Goal: Information Seeking & Learning: Learn about a topic

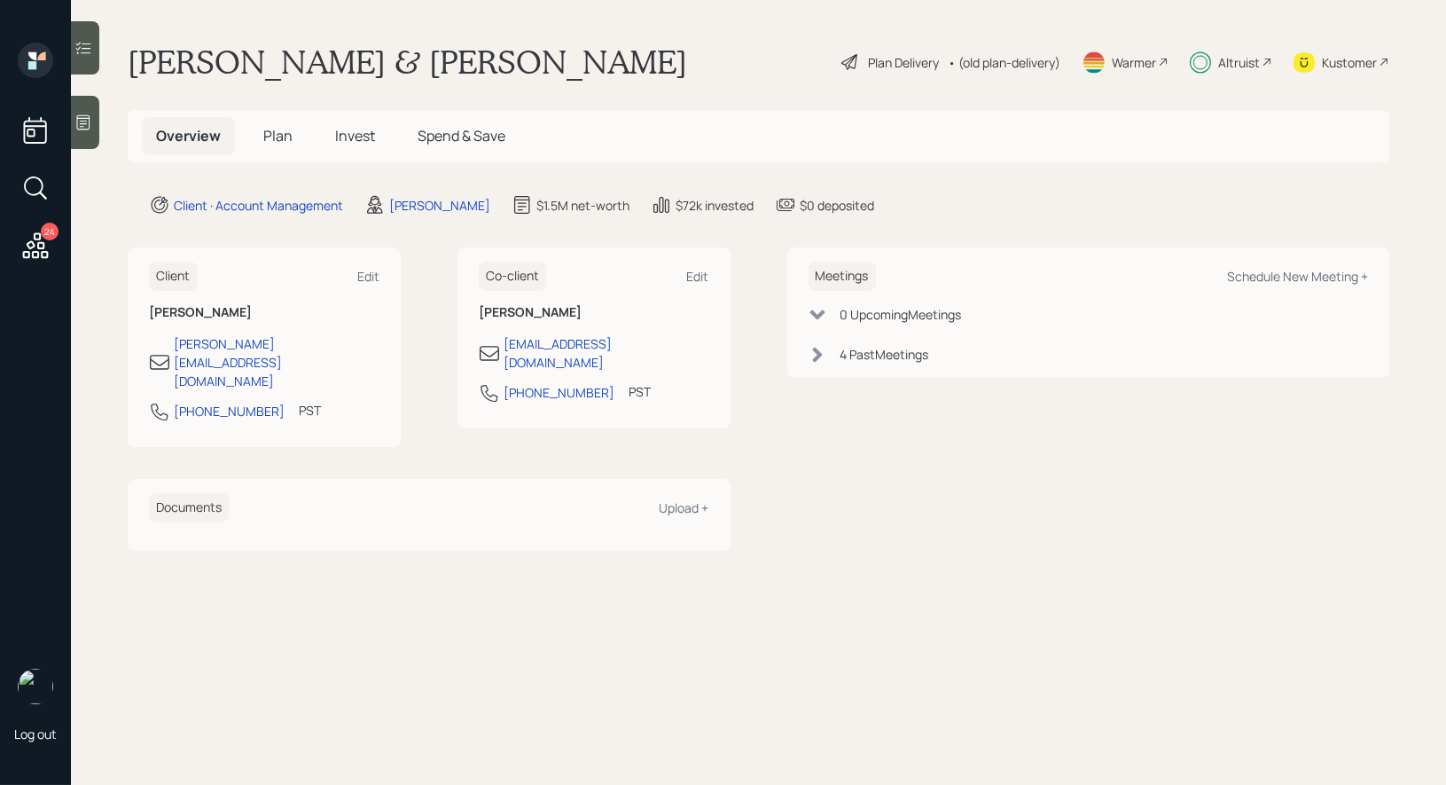
click at [272, 134] on span "Plan" at bounding box center [277, 136] width 29 height 20
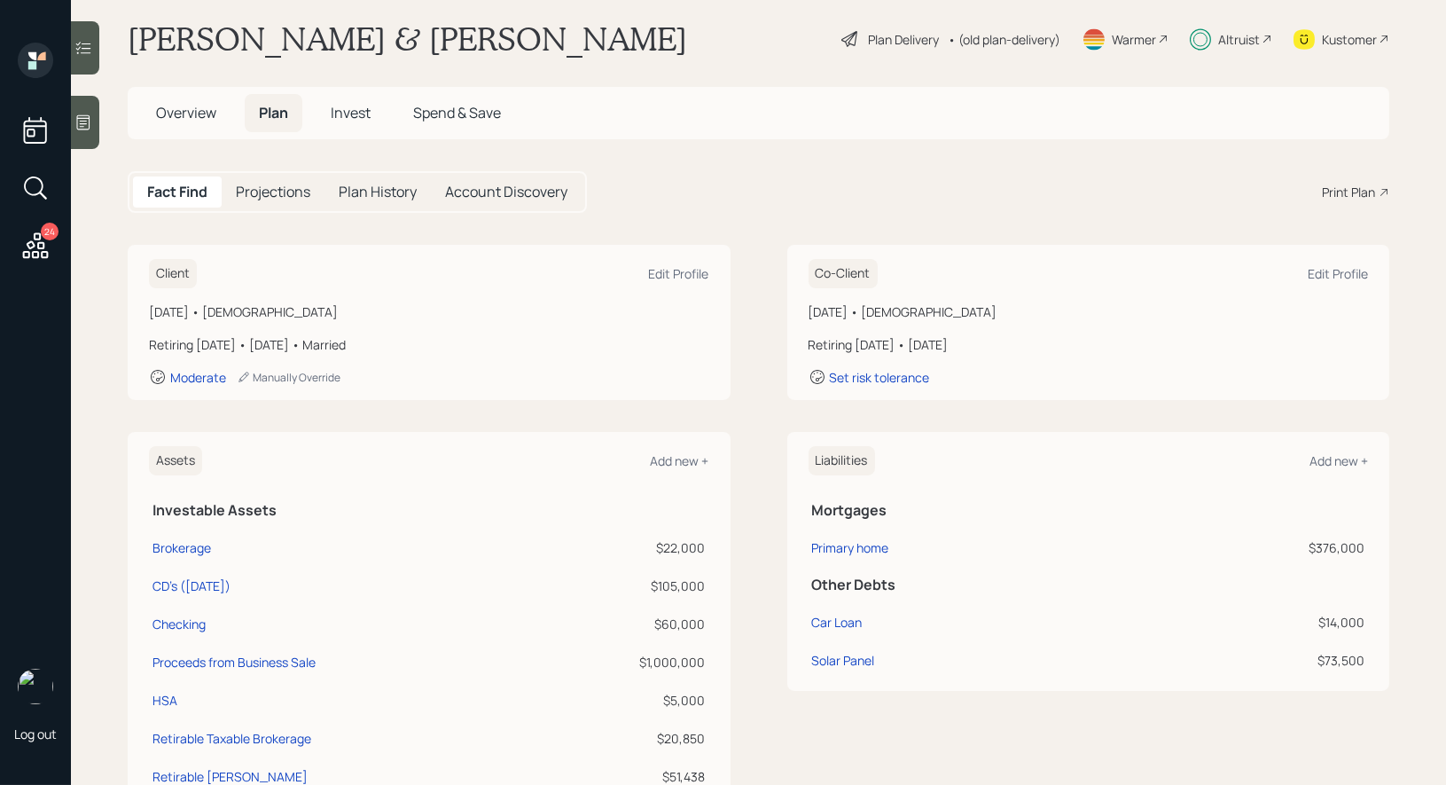
scroll to position [27, 0]
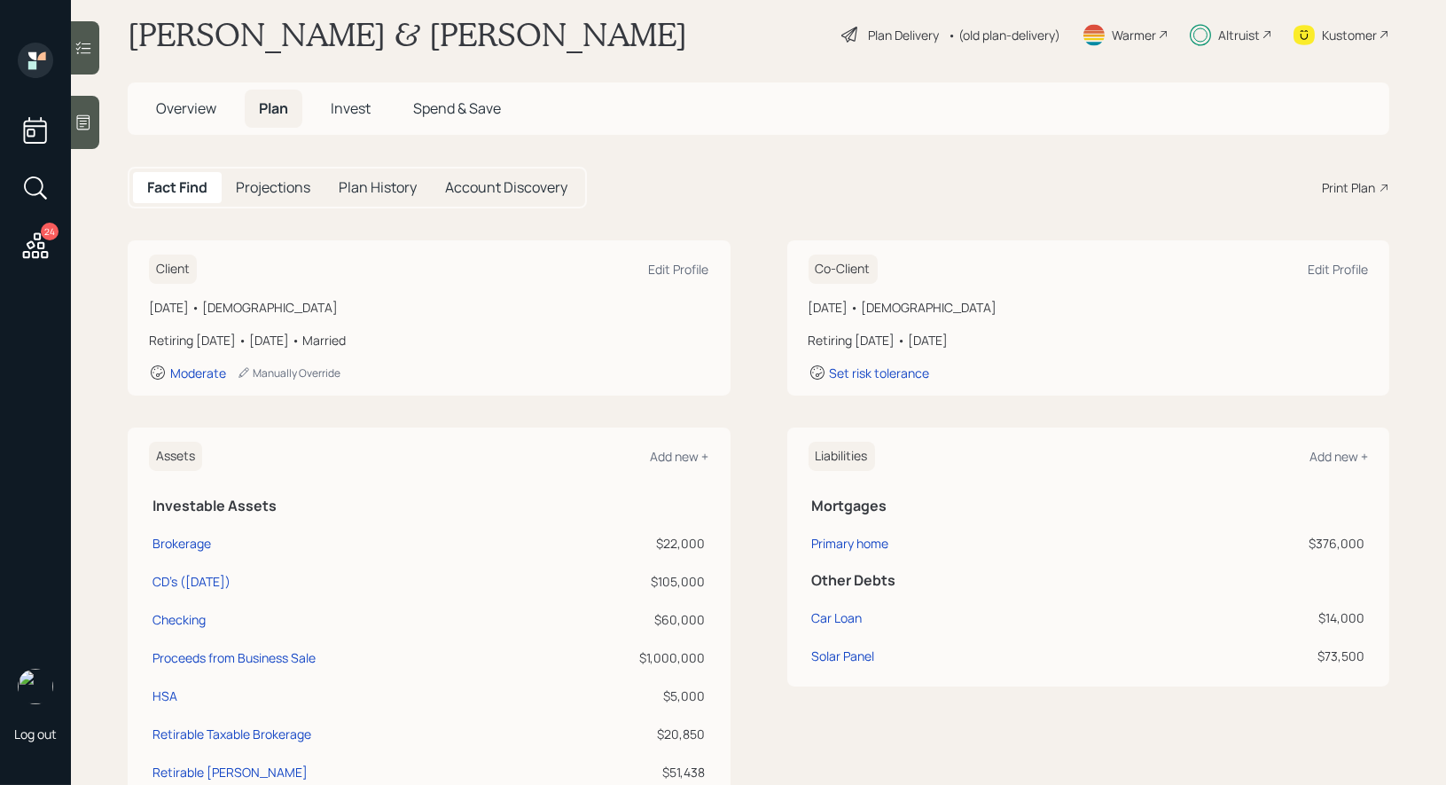
click at [861, 34] on div "Plan Delivery" at bounding box center [890, 34] width 101 height 21
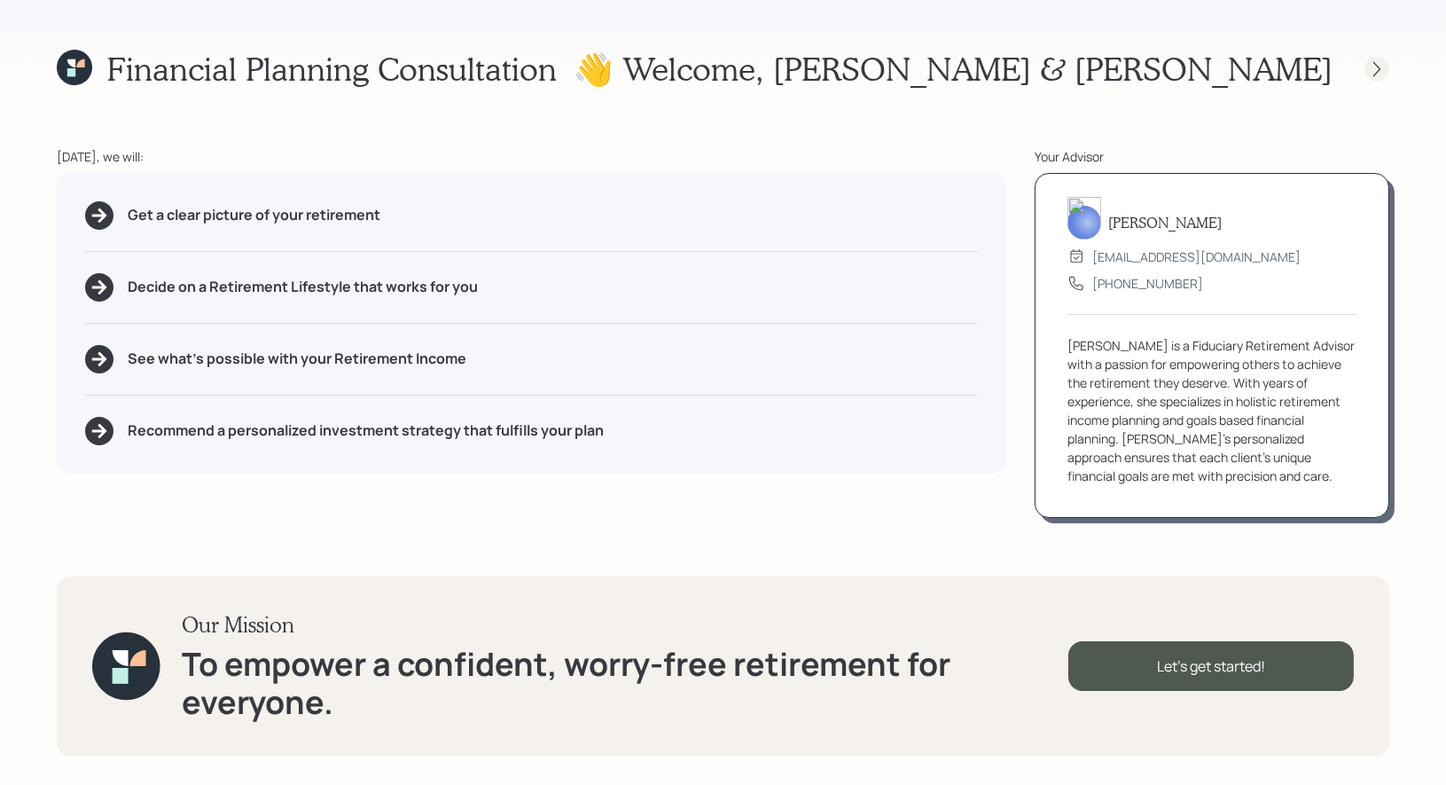
click at [1372, 78] on div at bounding box center [1377, 69] width 25 height 25
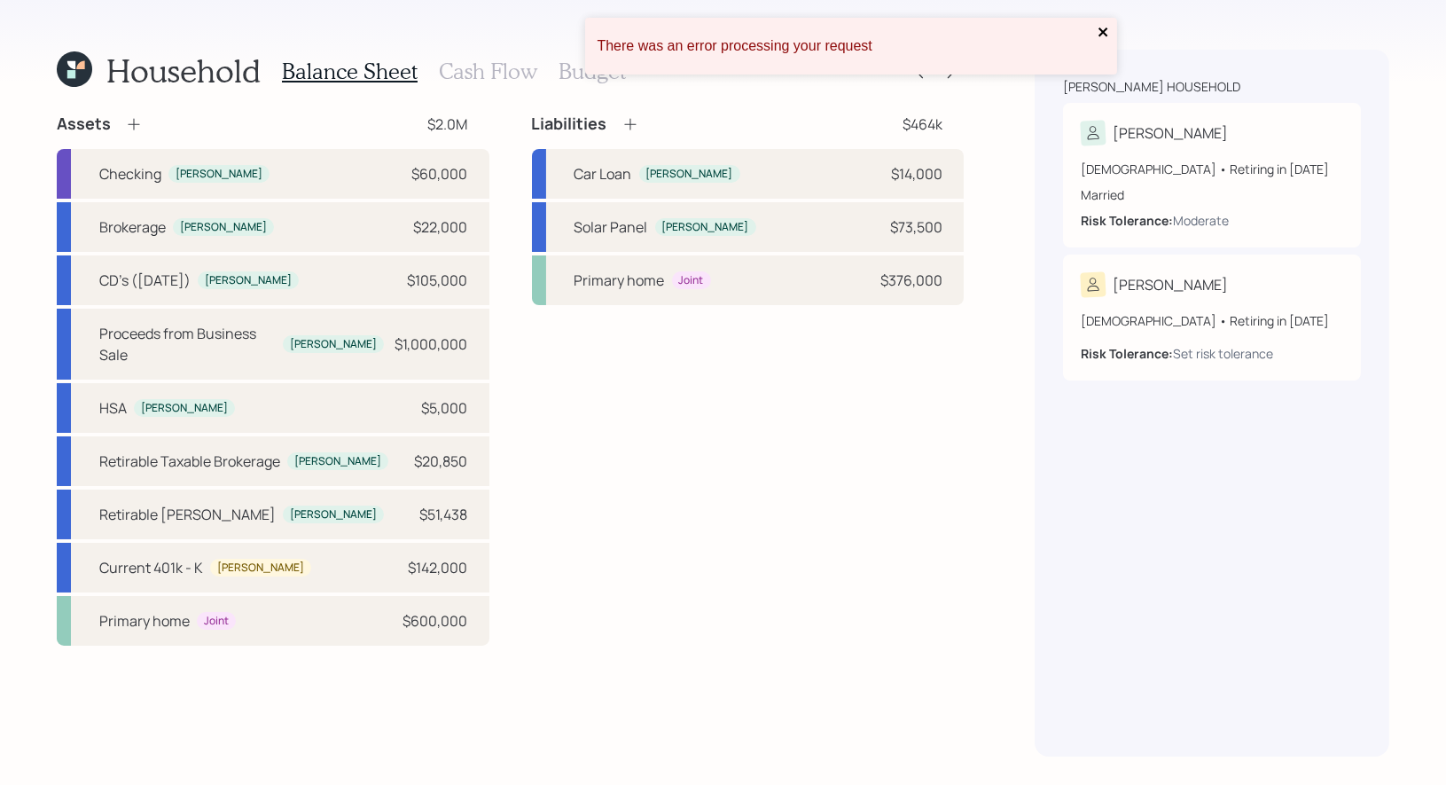
click at [1105, 31] on icon "close" at bounding box center [1104, 32] width 12 height 14
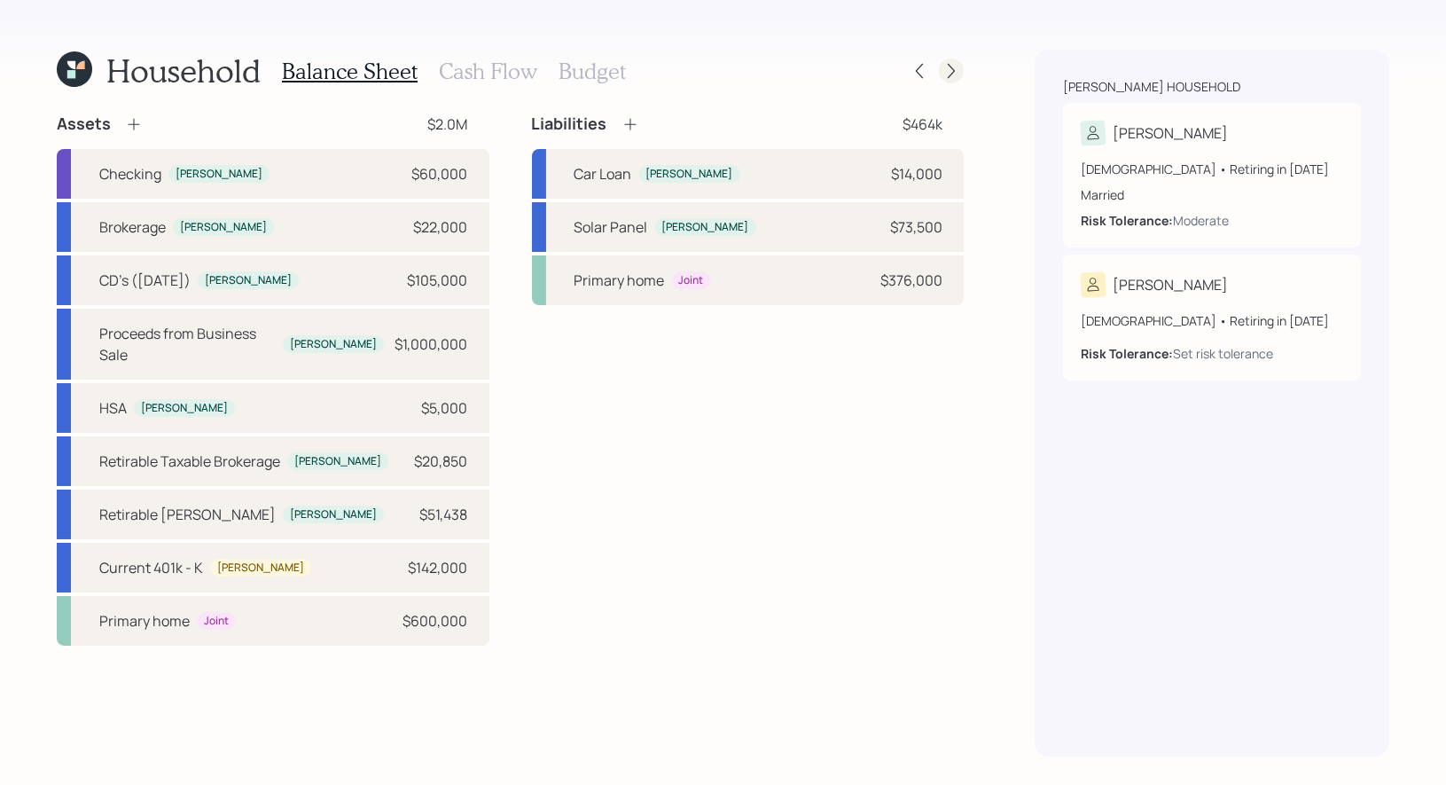
click at [953, 75] on icon at bounding box center [952, 71] width 18 height 18
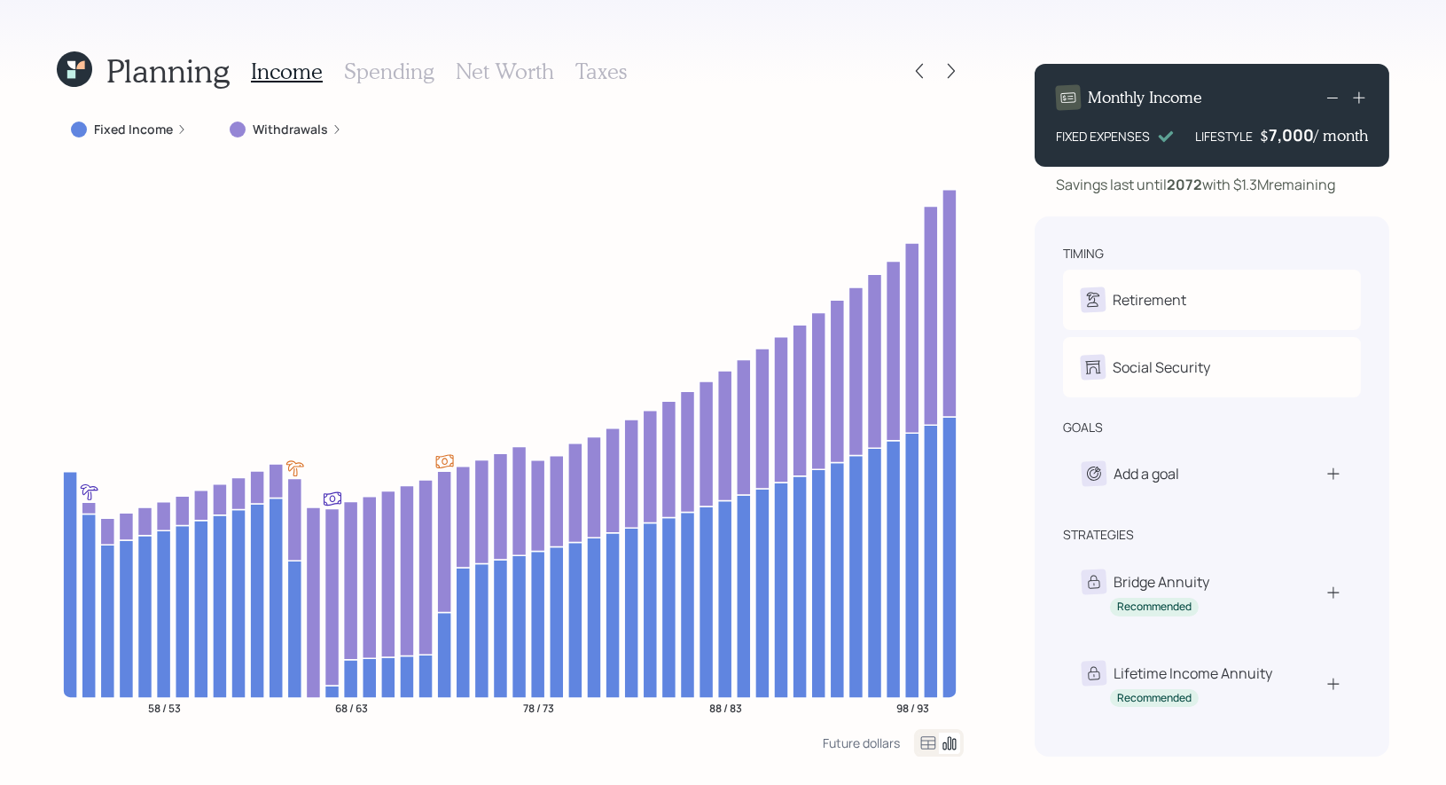
click at [953, 75] on icon at bounding box center [952, 71] width 18 height 18
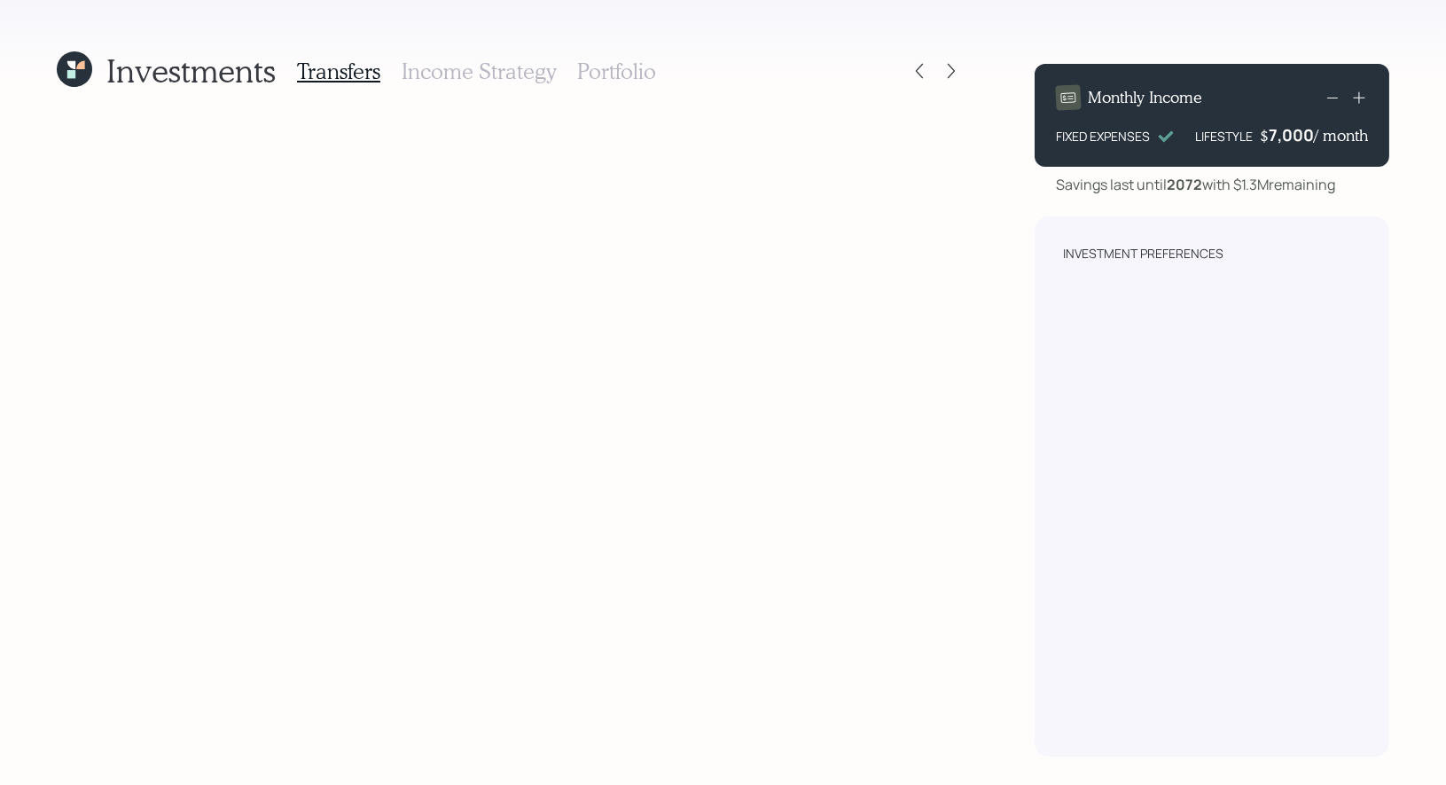
click at [631, 65] on h3 "Portfolio" at bounding box center [616, 72] width 79 height 26
click at [505, 65] on h3 "Income Strategy" at bounding box center [479, 72] width 154 height 26
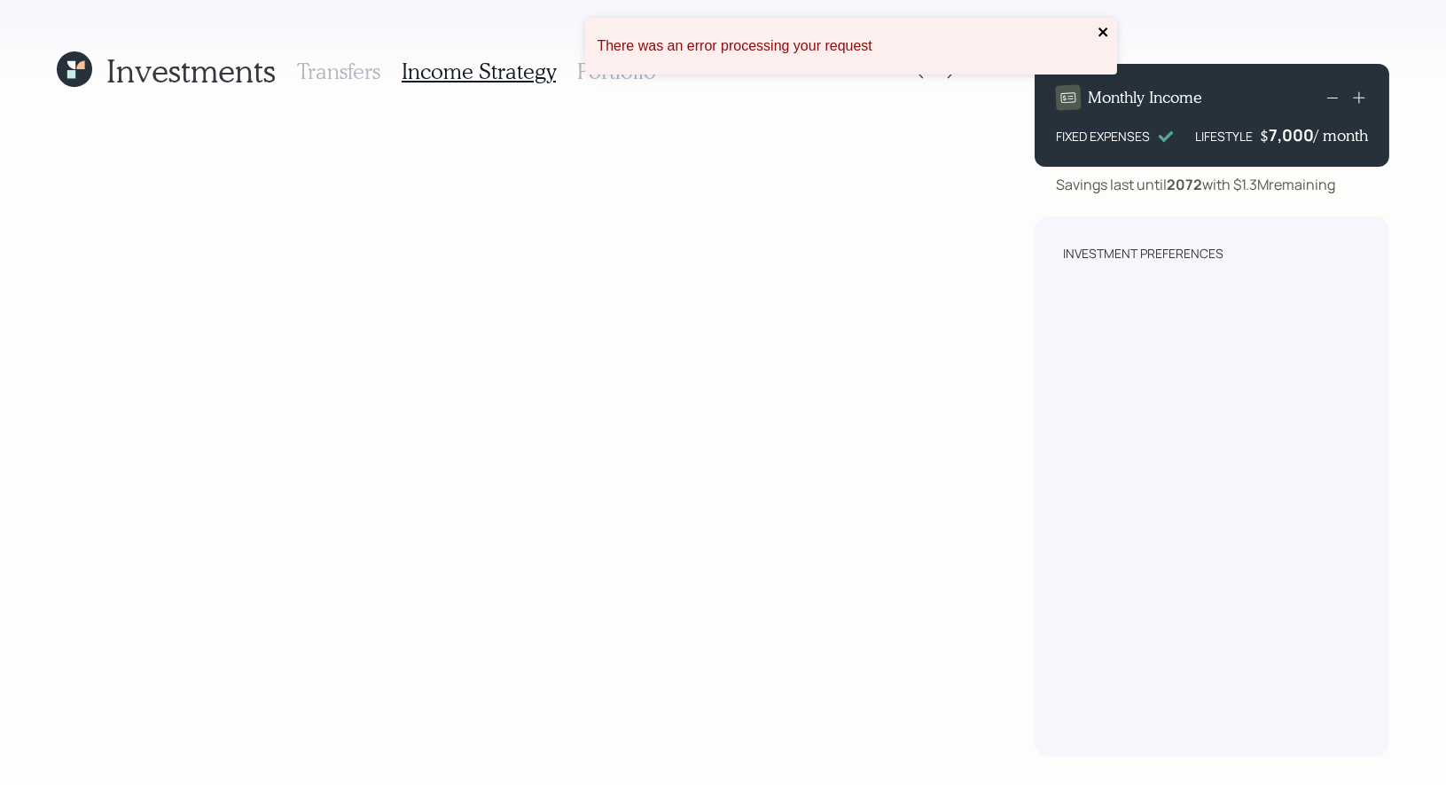
click at [1101, 31] on icon "close" at bounding box center [1103, 31] width 9 height 9
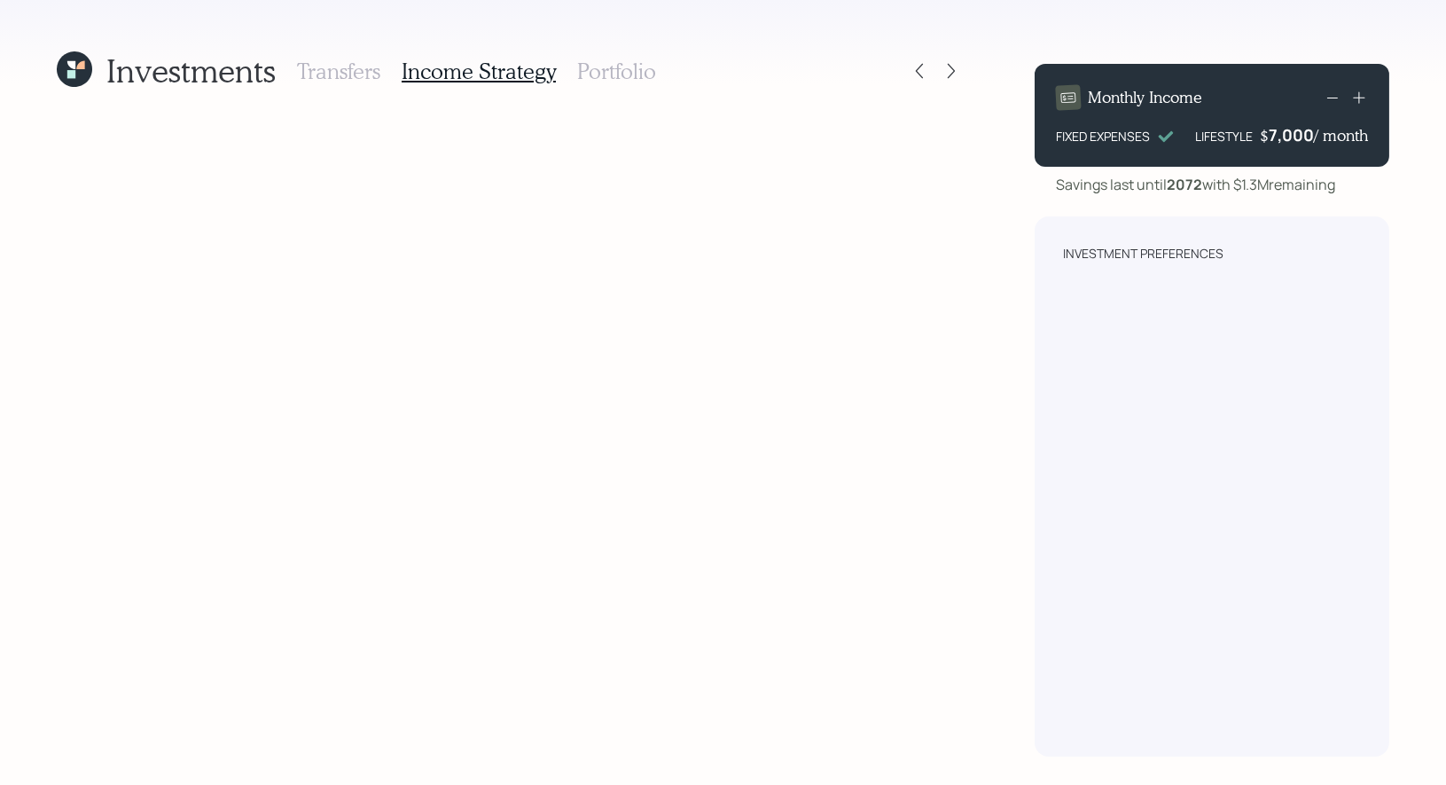
click at [72, 56] on icon at bounding box center [74, 68] width 35 height 35
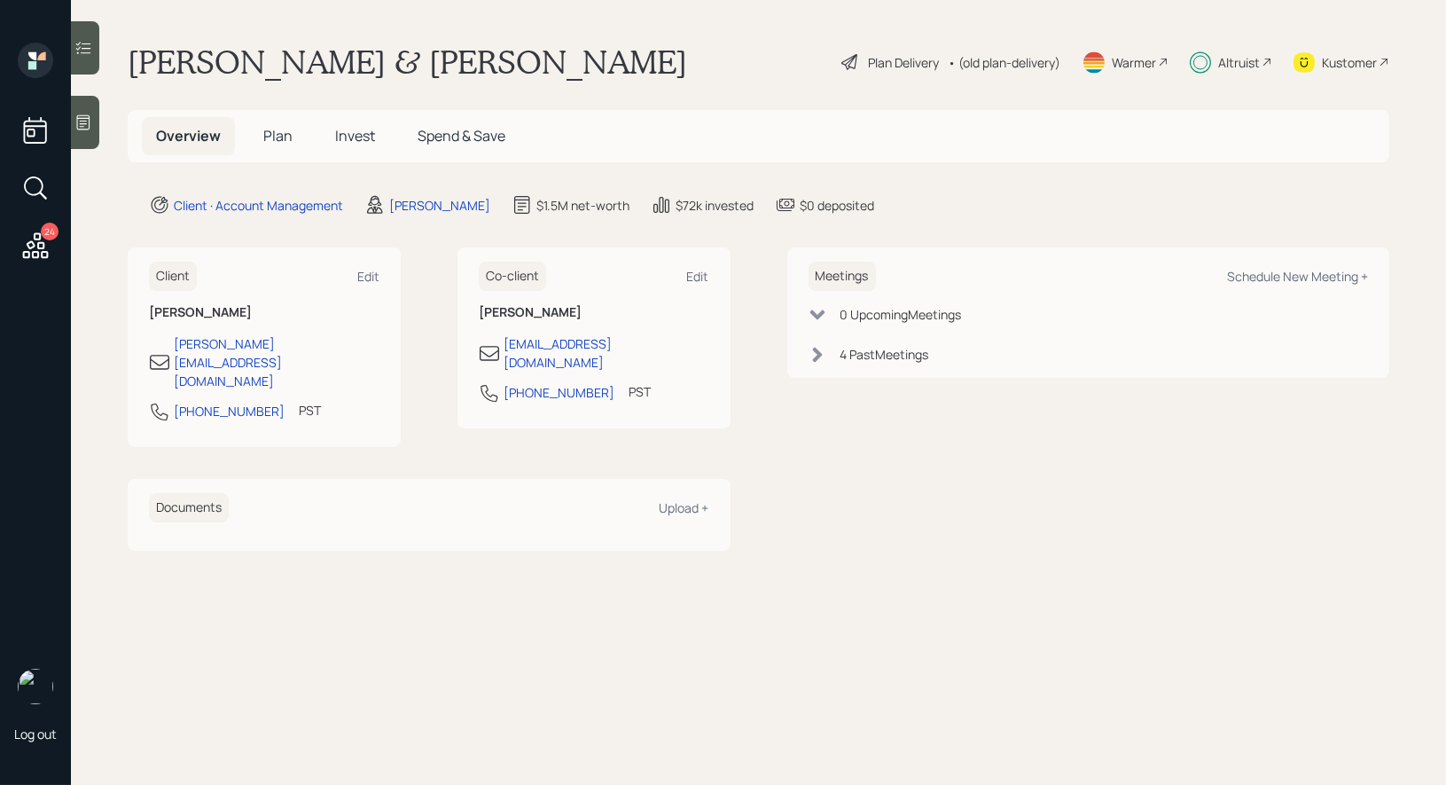
click at [1024, 62] on div "• (old plan-delivery)" at bounding box center [1004, 62] width 113 height 19
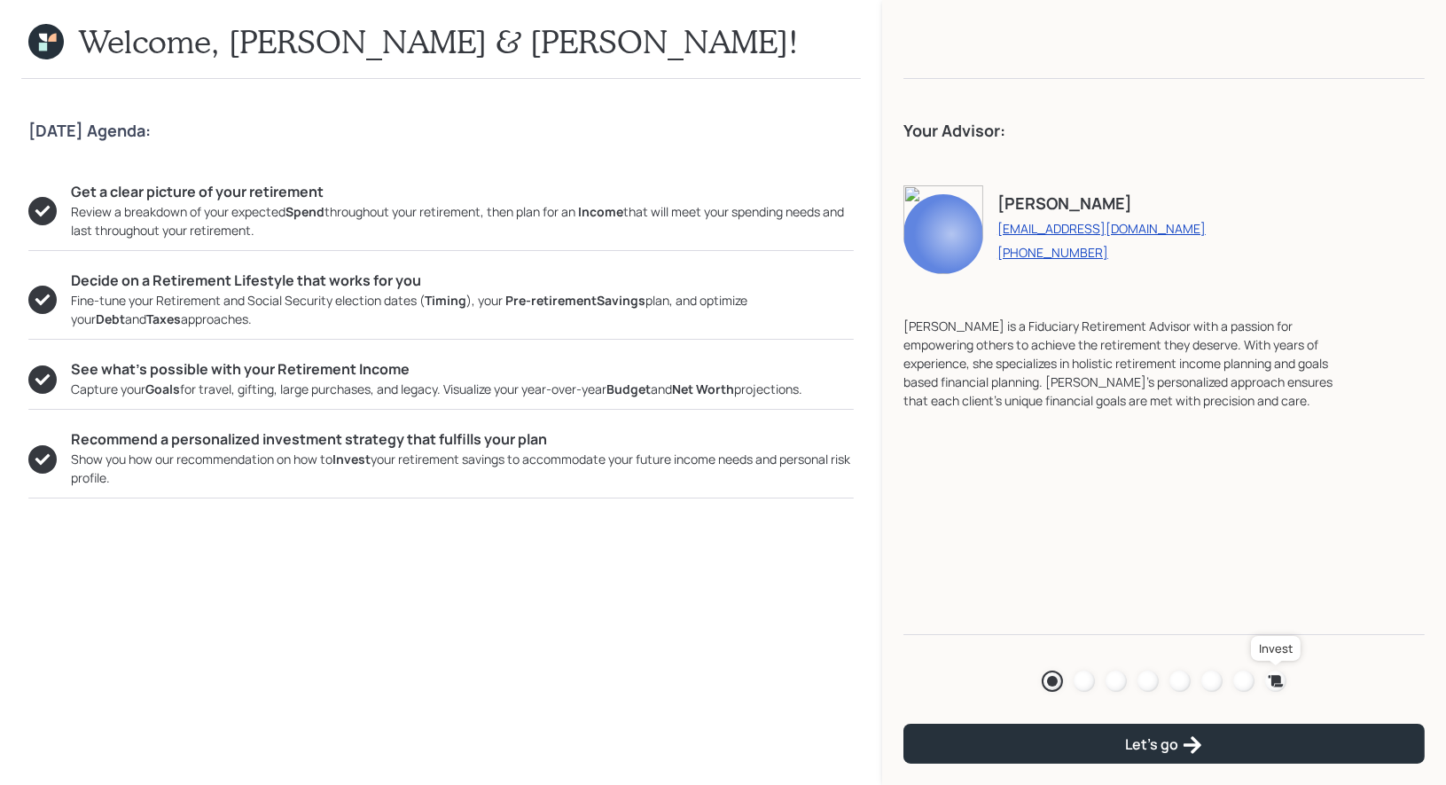
click at [1276, 678] on icon at bounding box center [1276, 681] width 15 height 12
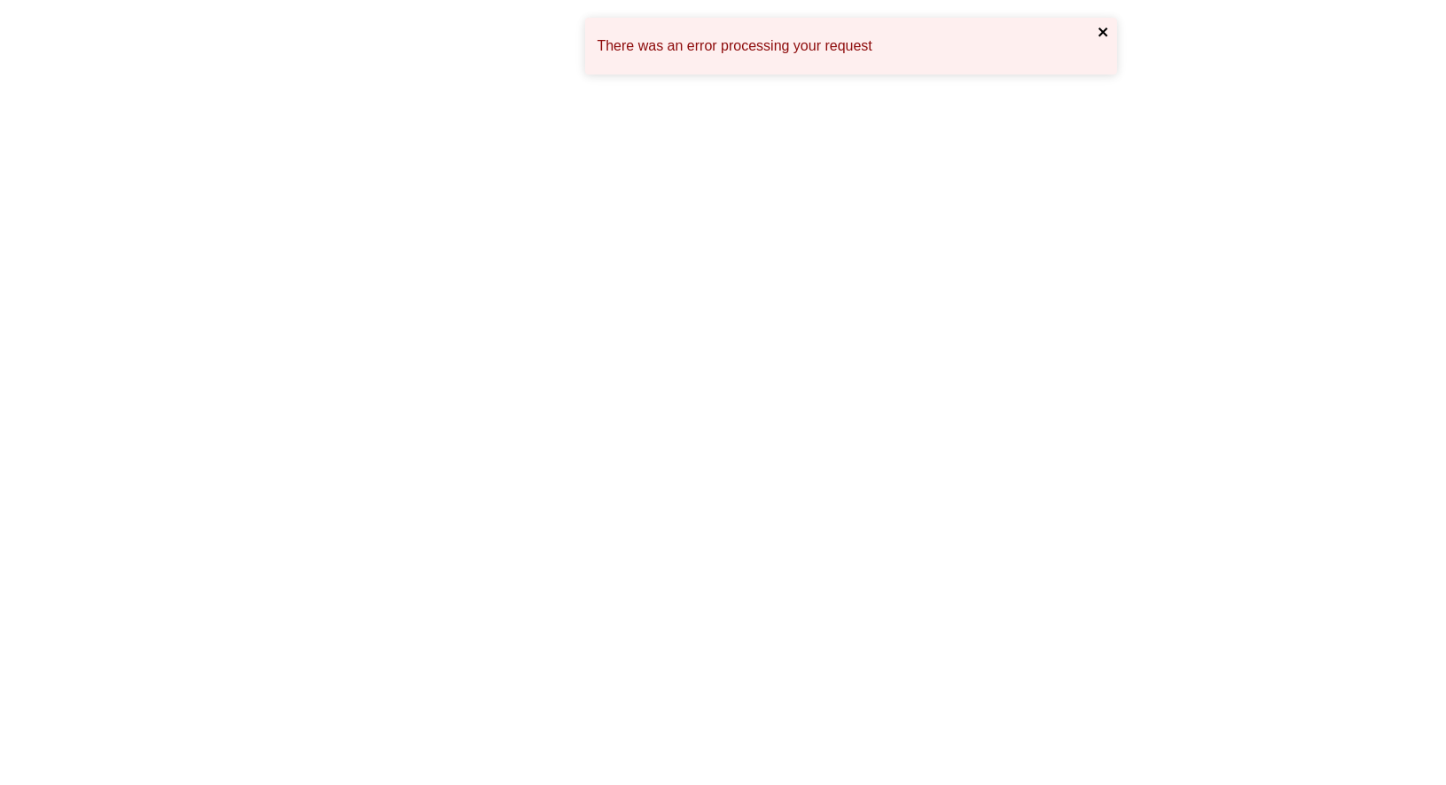
click at [1103, 30] on icon "close" at bounding box center [1103, 31] width 9 height 9
click at [1104, 27] on icon "close" at bounding box center [1104, 32] width 12 height 14
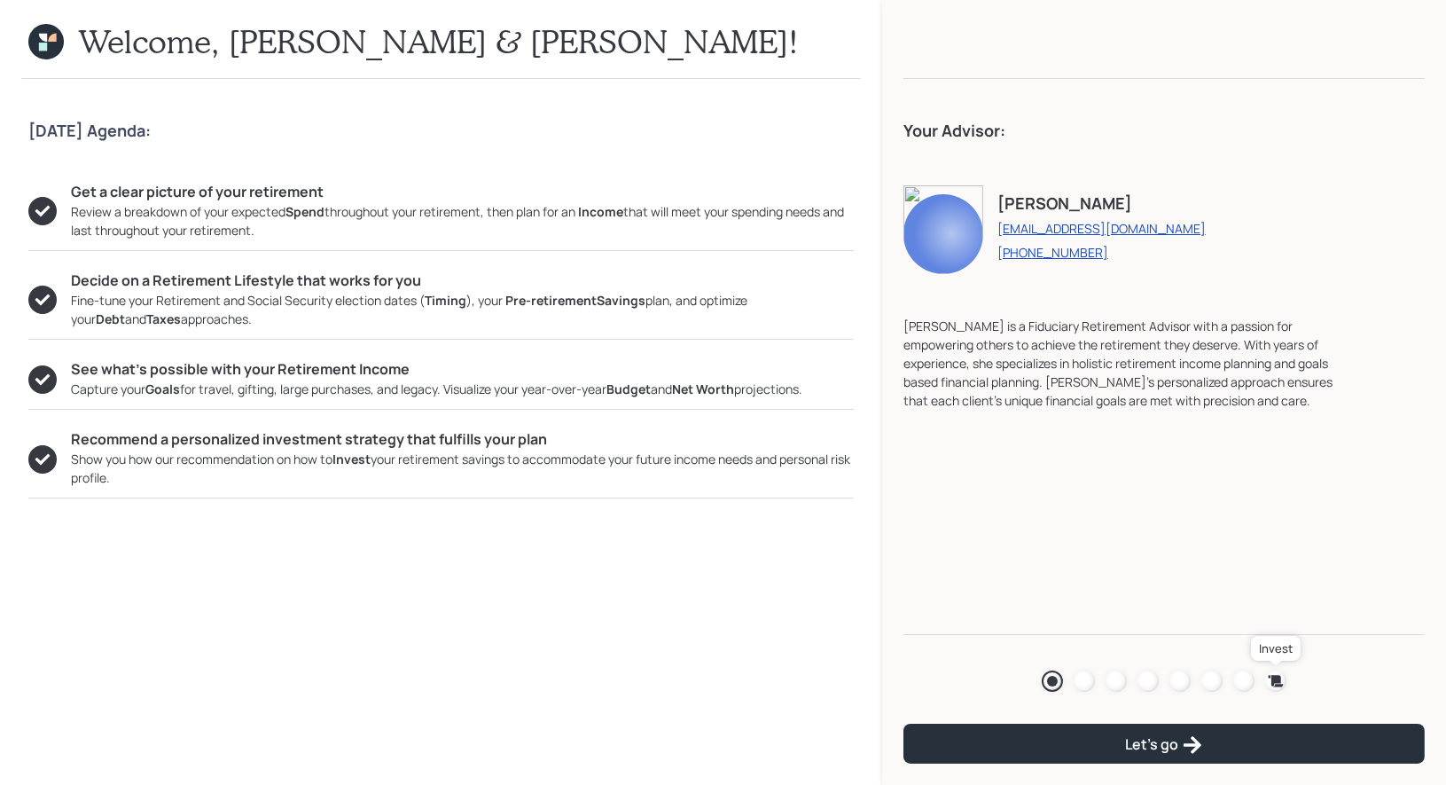
click at [1278, 679] on icon at bounding box center [1276, 681] width 15 height 12
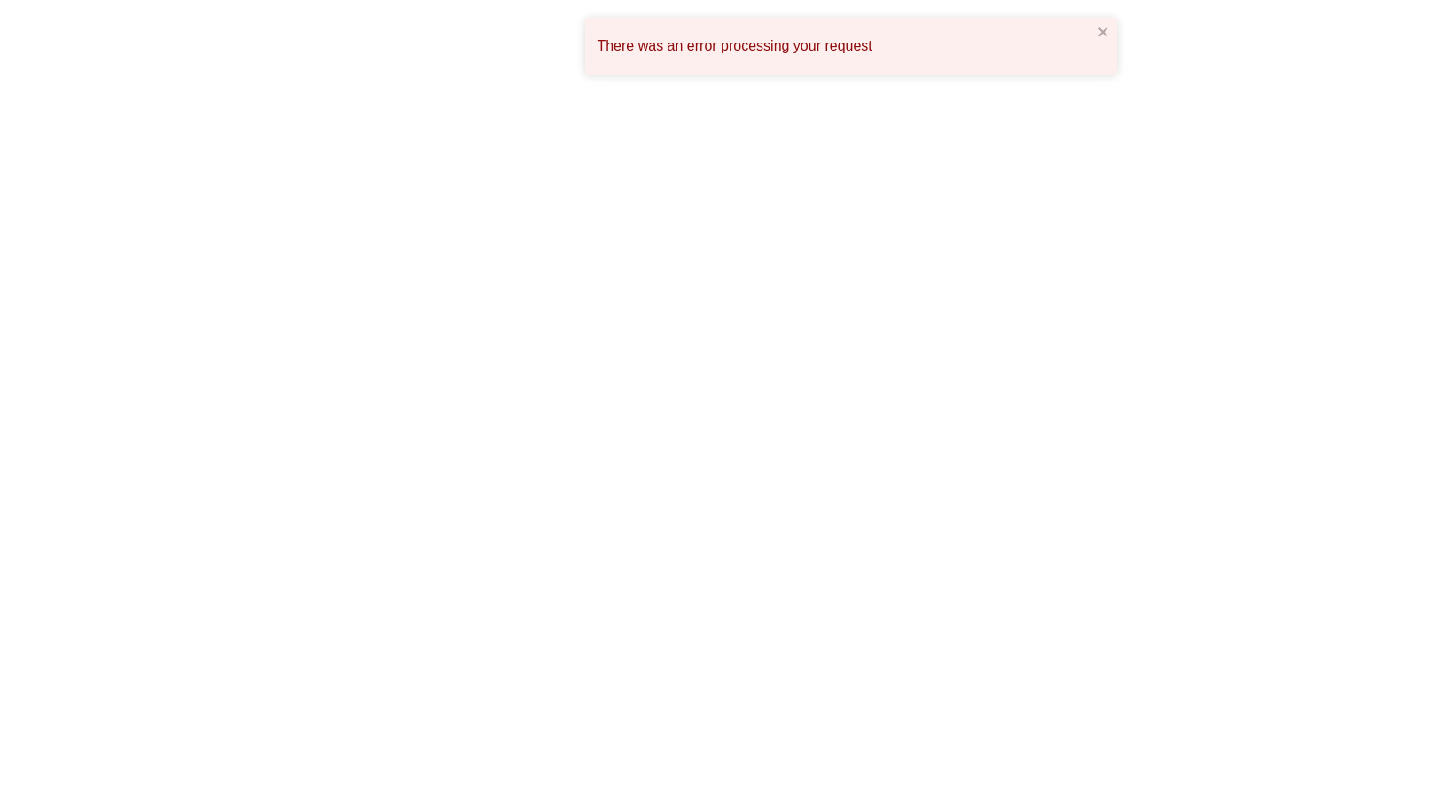
click at [1109, 29] on div "There was an error processing your request" at bounding box center [851, 46] width 532 height 57
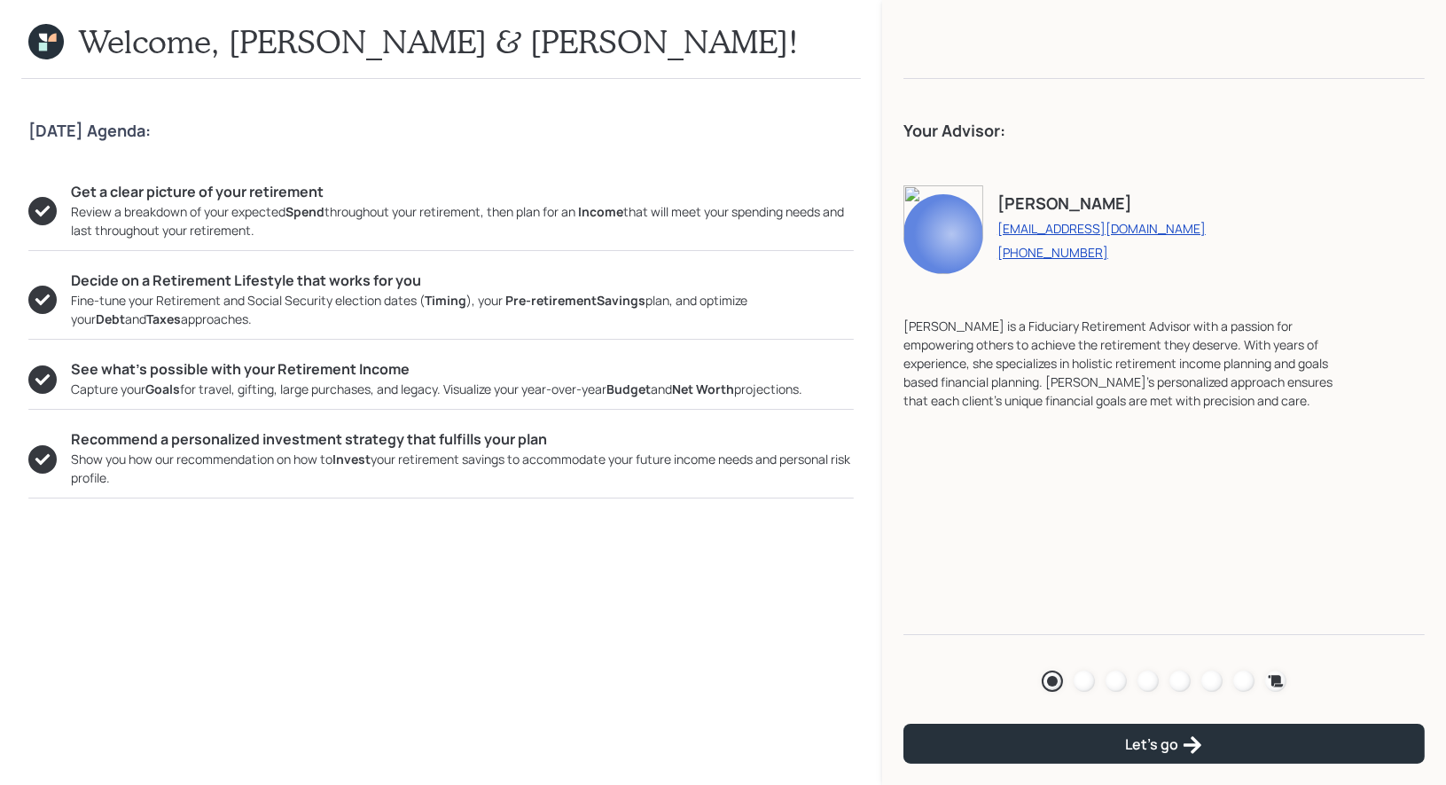
click at [37, 28] on icon at bounding box center [45, 41] width 35 height 35
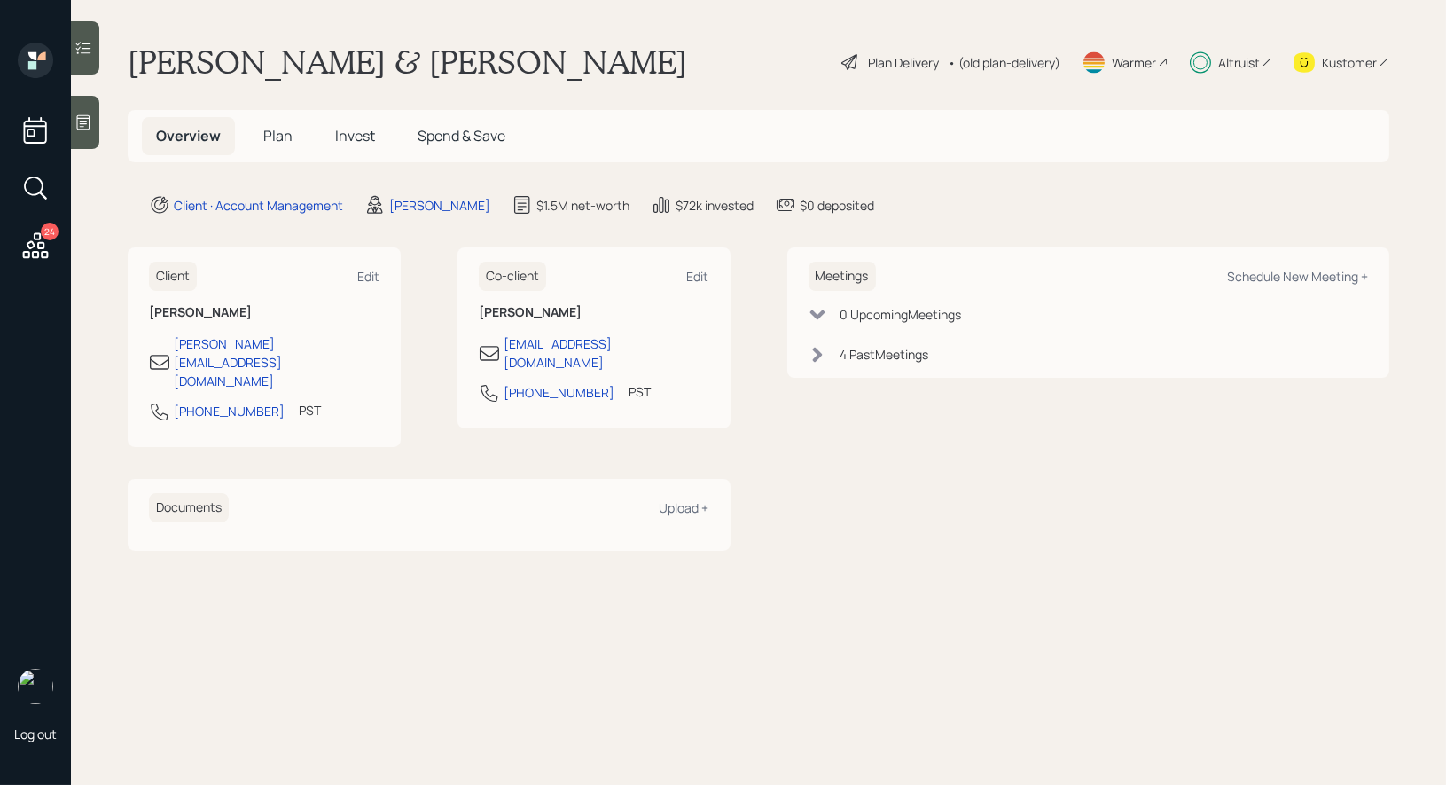
click at [359, 138] on span "Invest" at bounding box center [355, 136] width 40 height 20
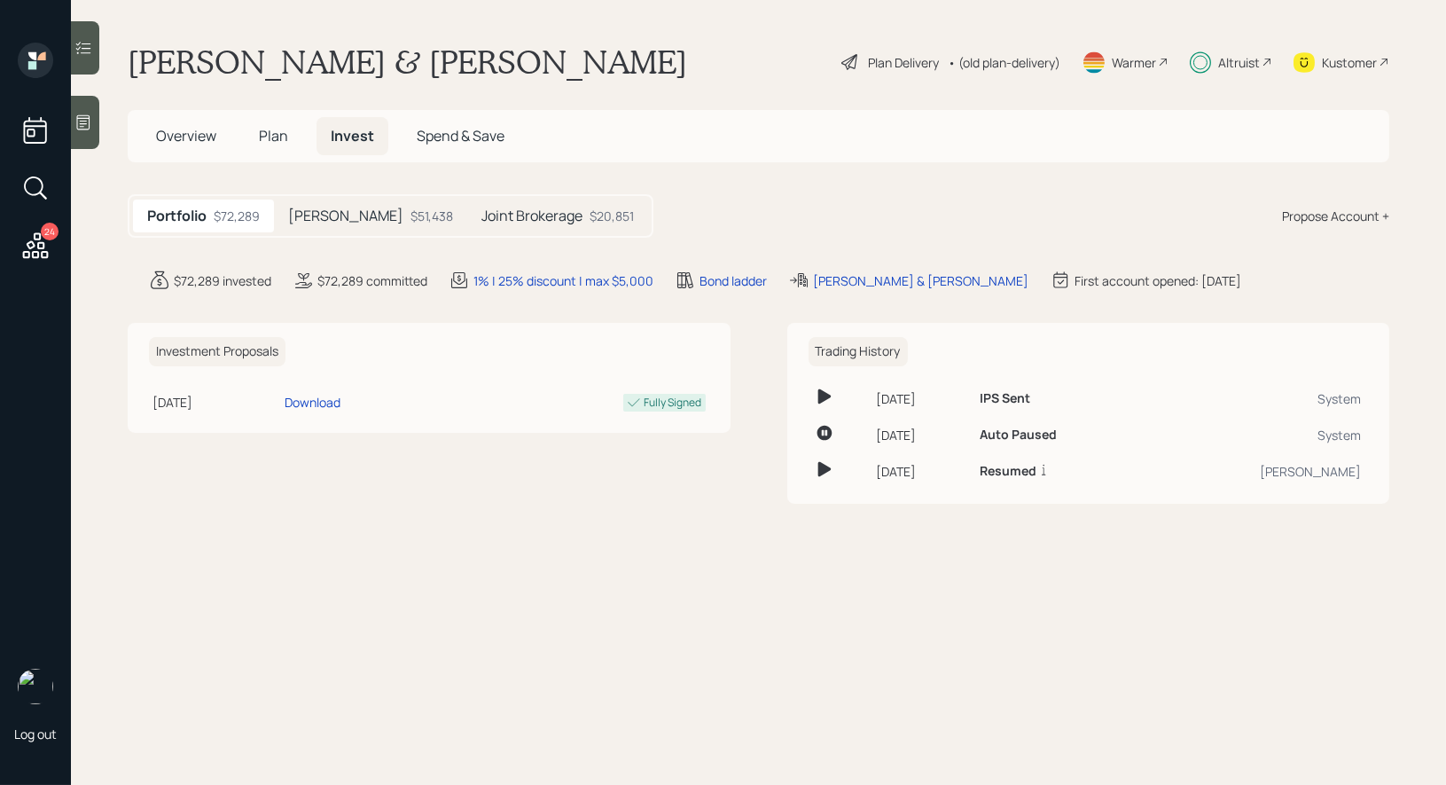
click at [308, 223] on h5 "Roth IRA" at bounding box center [345, 216] width 115 height 17
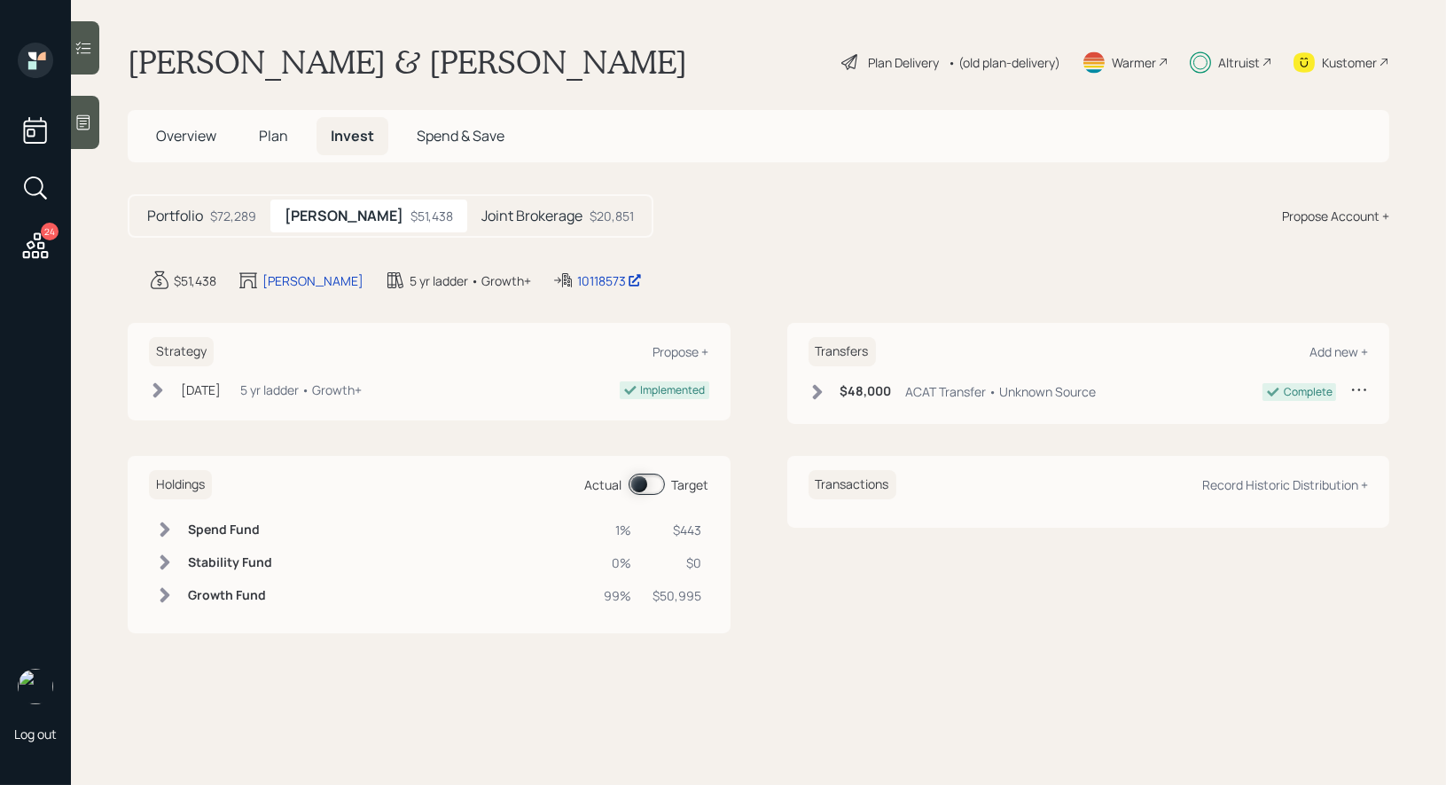
click at [644, 482] on span at bounding box center [647, 484] width 36 height 21
click at [577, 285] on div "10118573" at bounding box center [609, 280] width 65 height 19
click at [489, 213] on h5 "Joint Brokerage" at bounding box center [532, 216] width 101 height 17
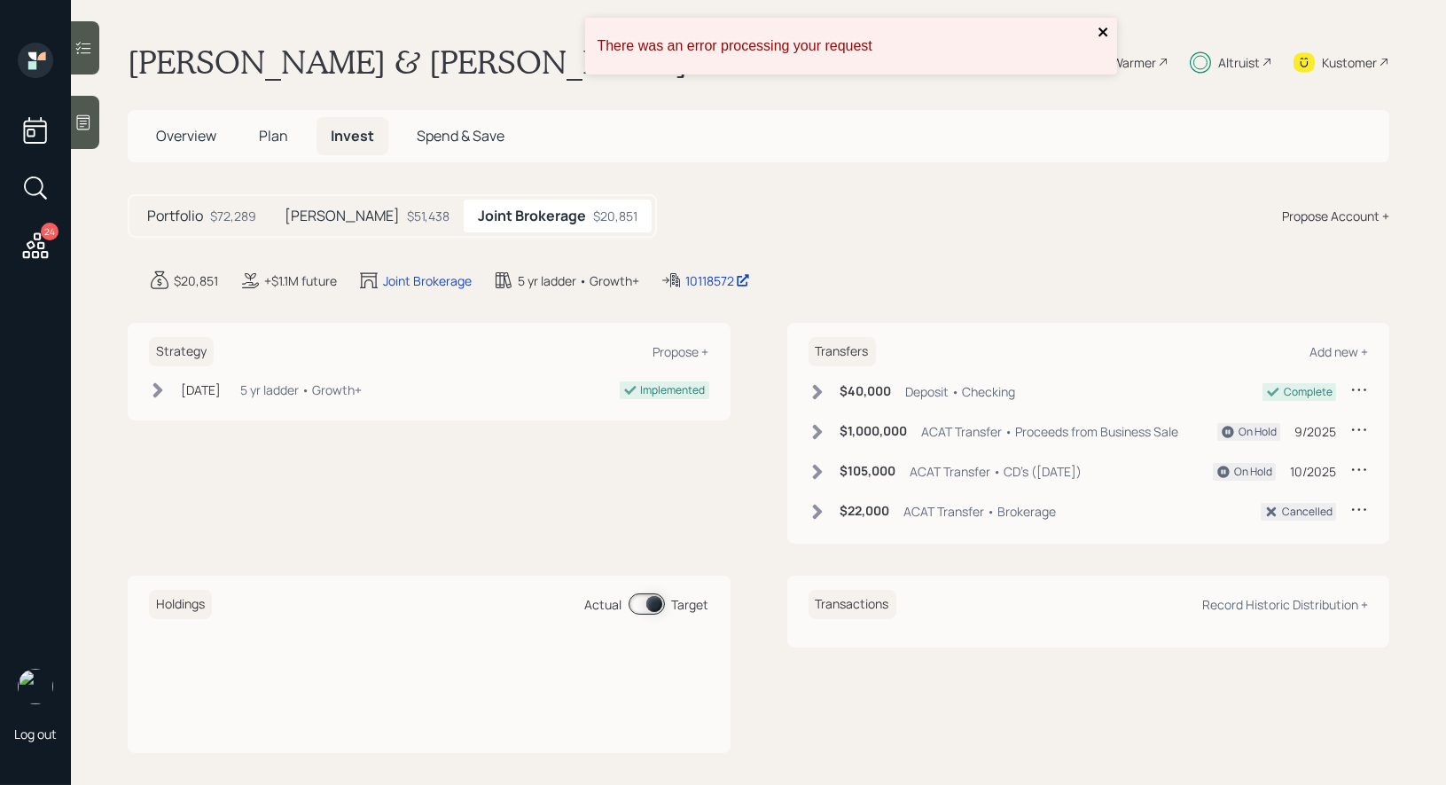
click at [1104, 32] on icon "close" at bounding box center [1103, 31] width 9 height 9
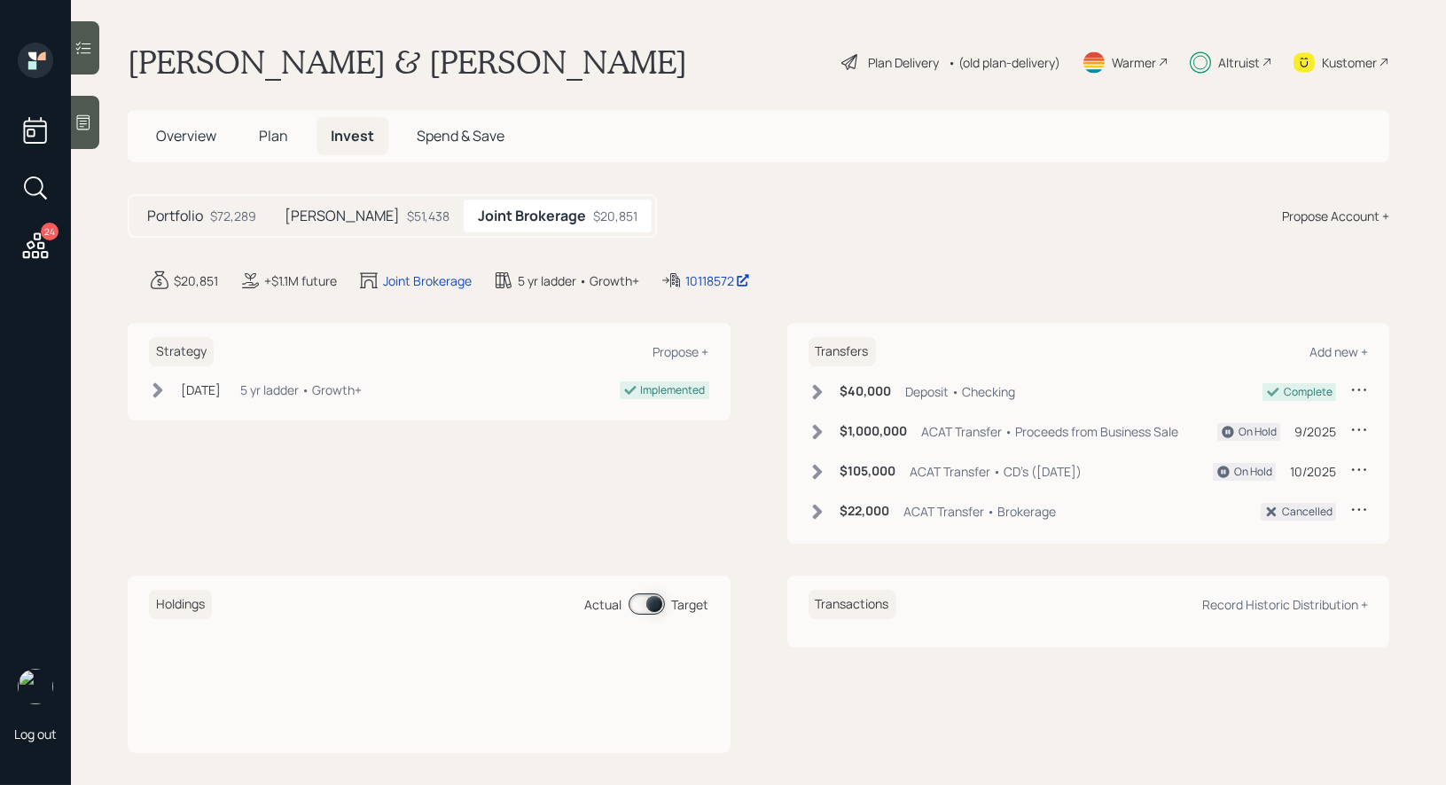
click at [192, 218] on h5 "Portfolio" at bounding box center [175, 216] width 56 height 17
